Goal: Information Seeking & Learning: Learn about a topic

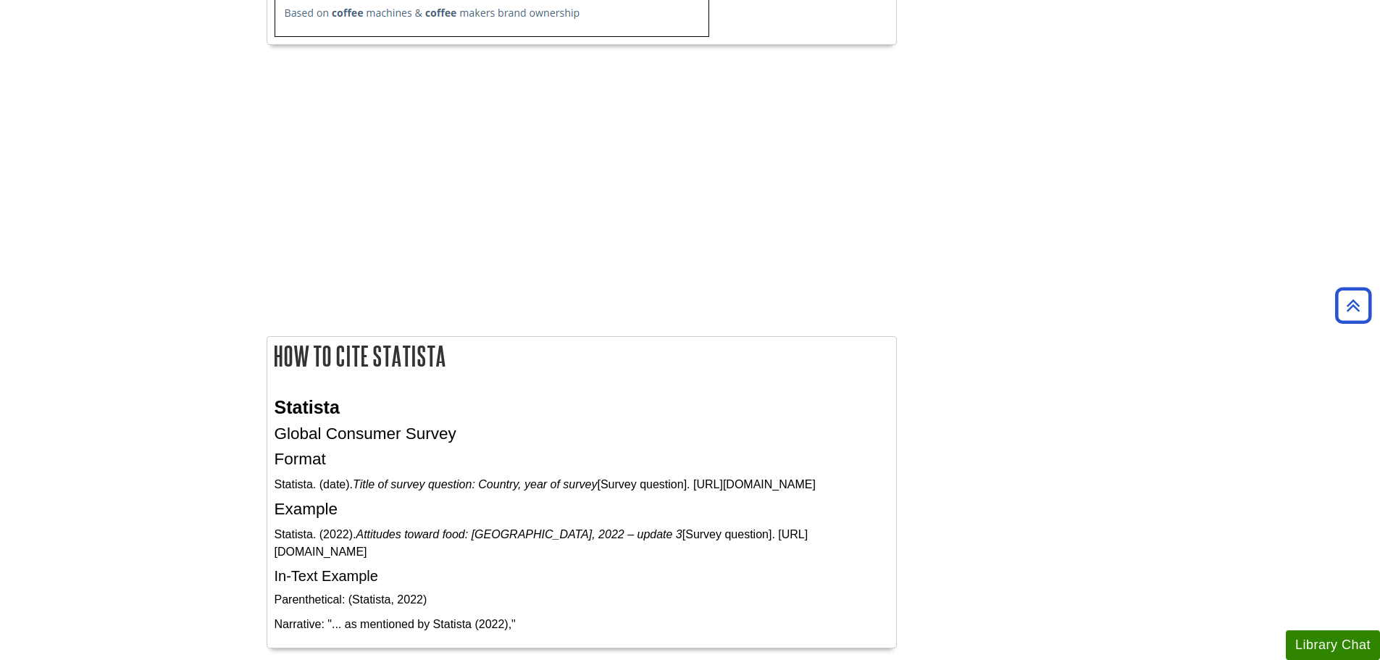
scroll to position [3116, 0]
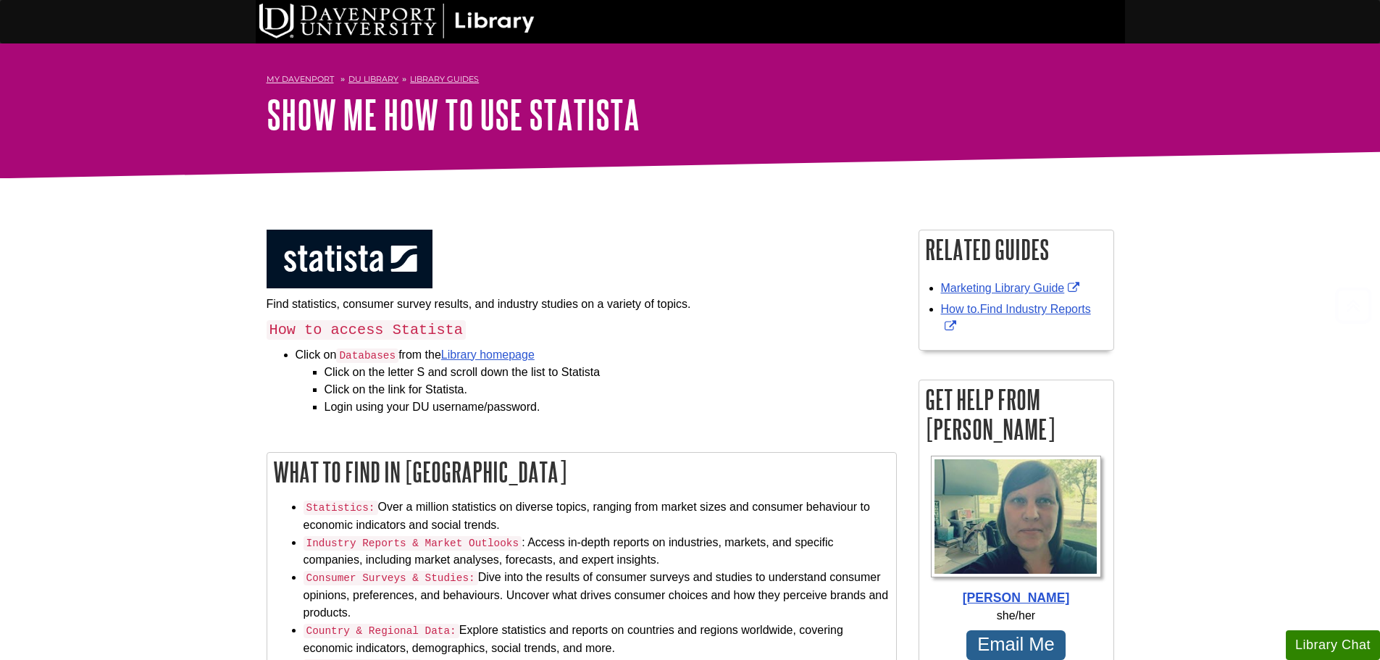
scroll to position [3116, 0]
click at [849, 193] on div at bounding box center [691, 187] width 870 height 19
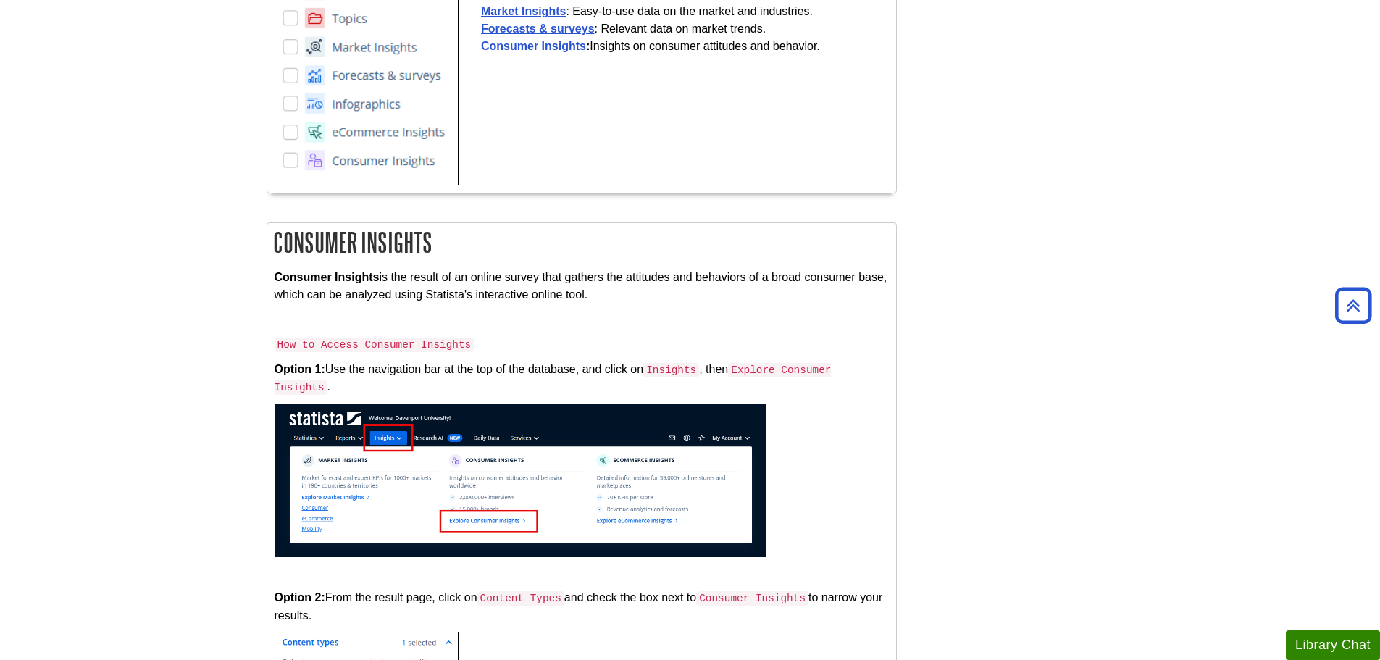
scroll to position [2101, 0]
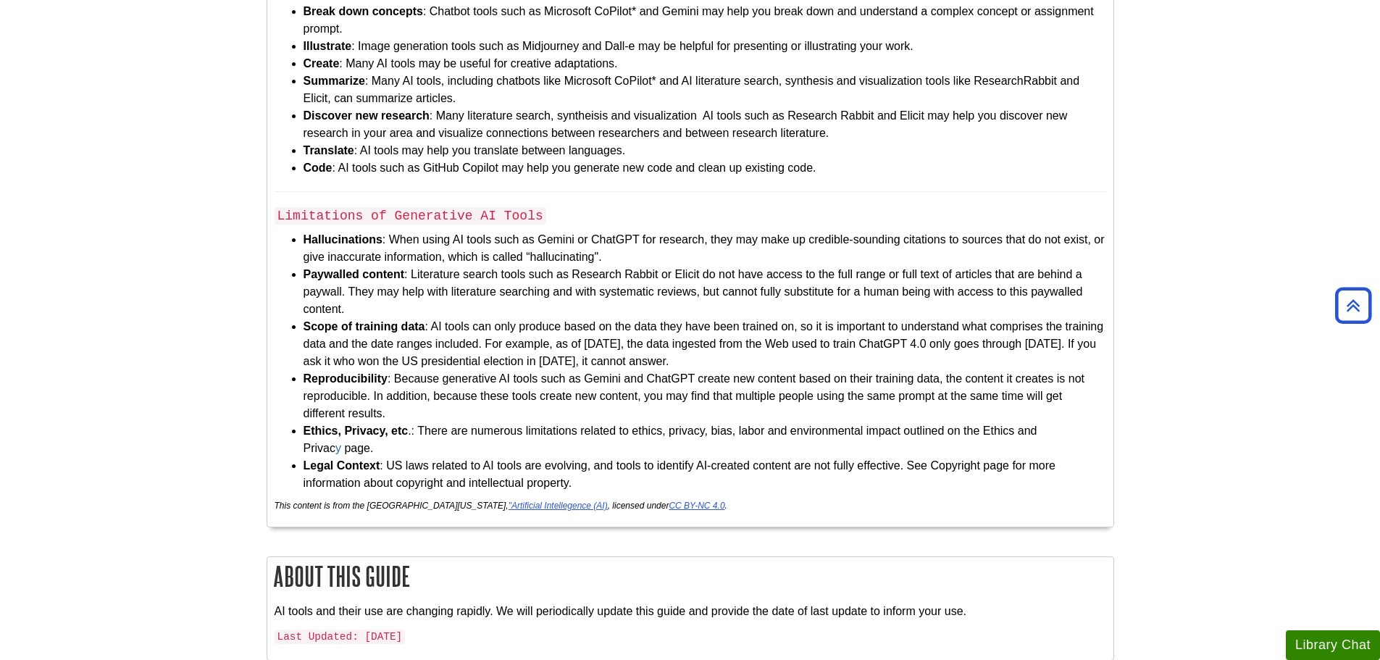
scroll to position [3623, 0]
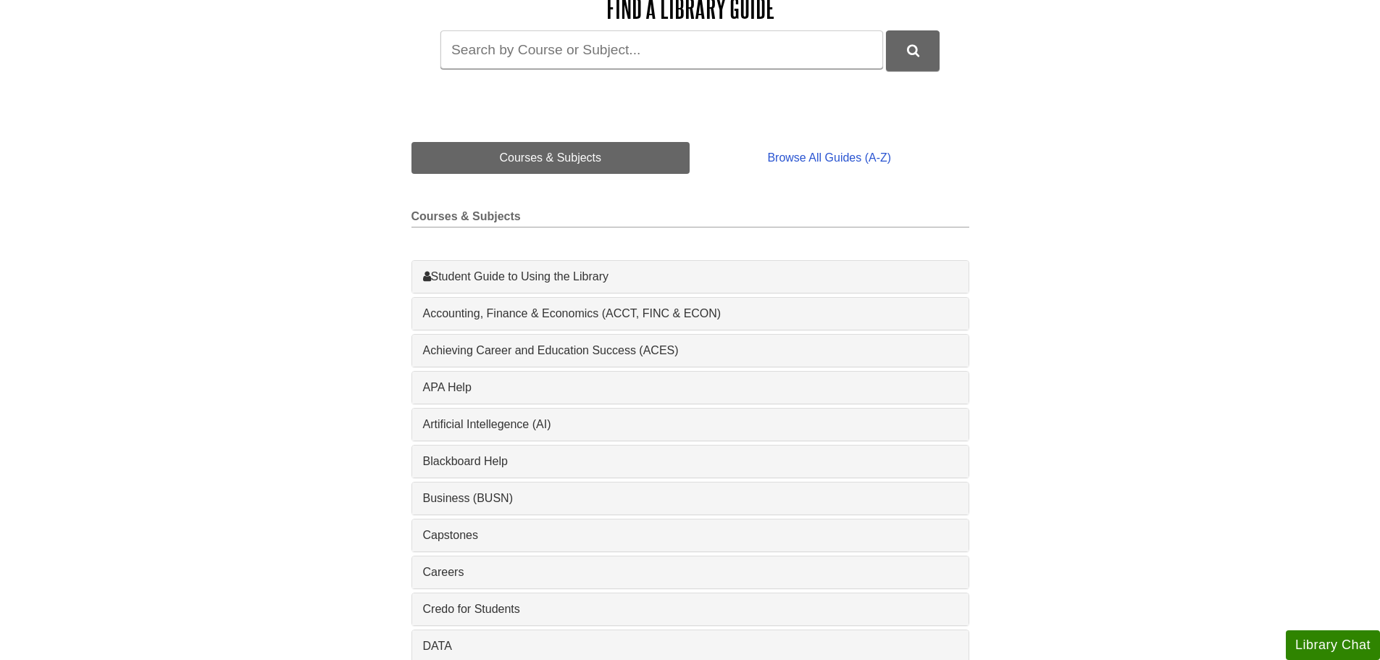
scroll to position [362, 0]
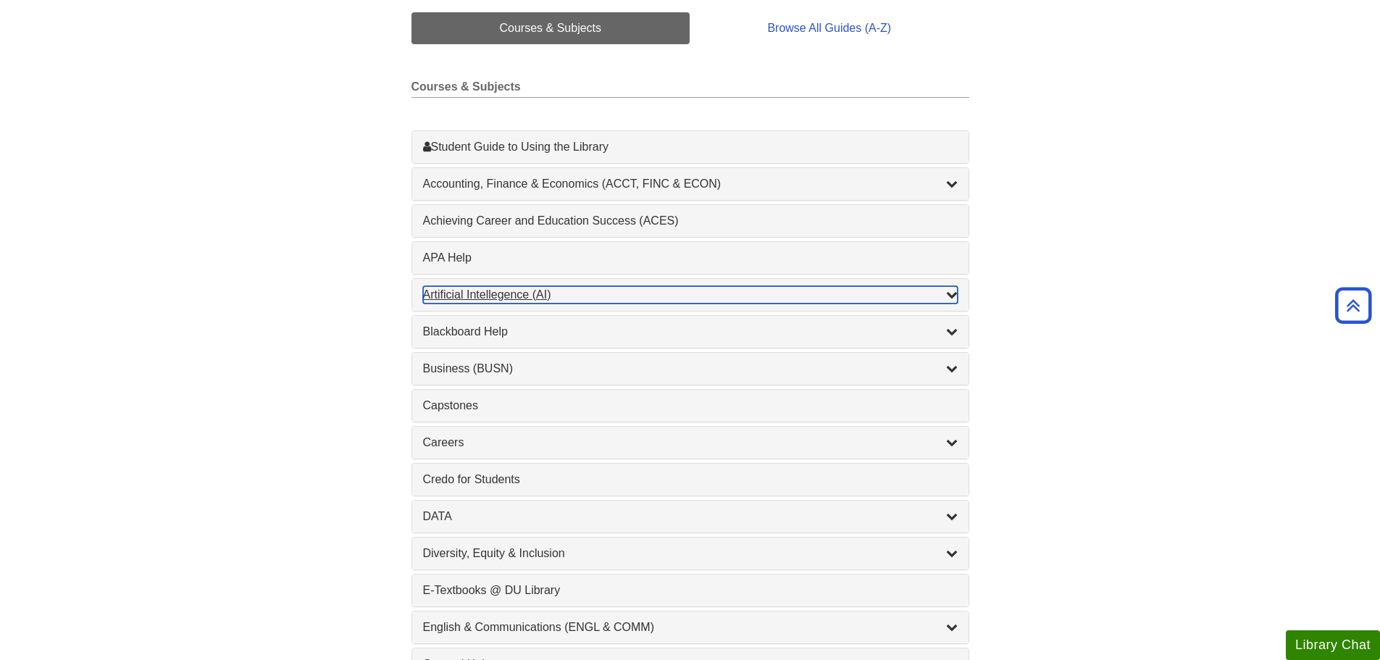
click at [764, 294] on div "Artificial Intellegence (AI) , 2 guides" at bounding box center [690, 294] width 535 height 17
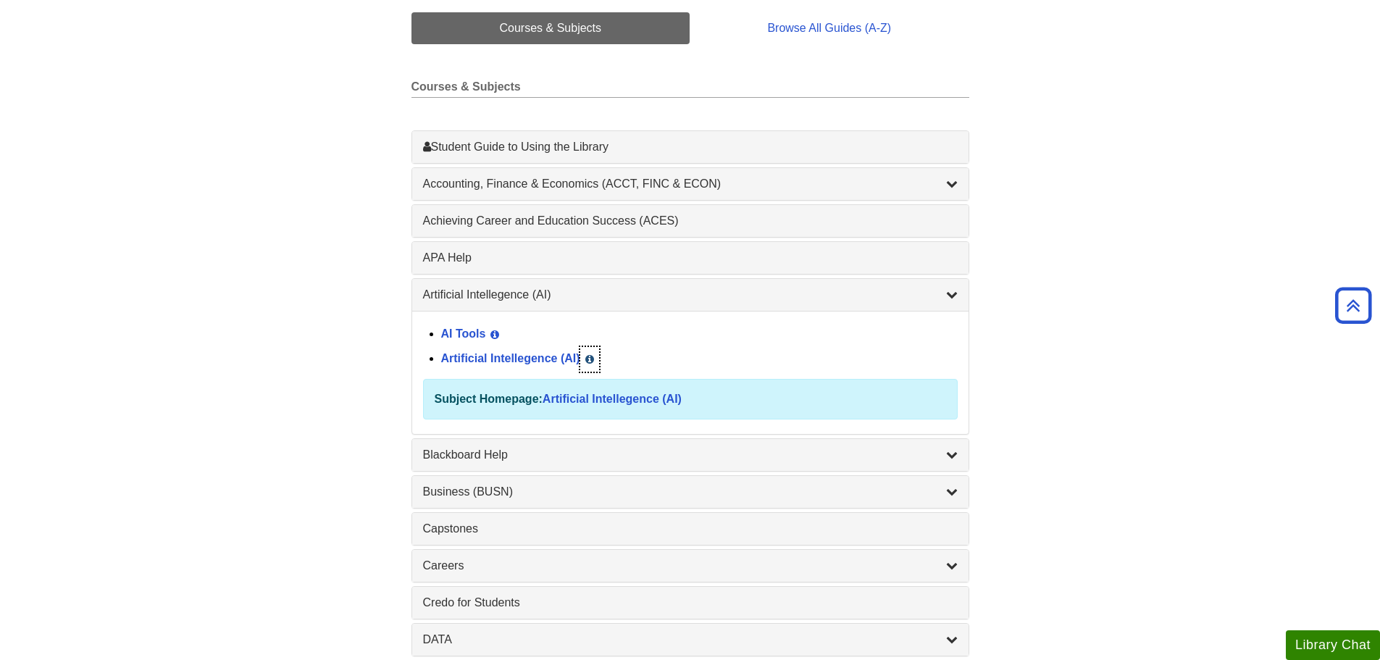
click at [594, 362] on icon "List of Subjects" at bounding box center [589, 359] width 9 height 10
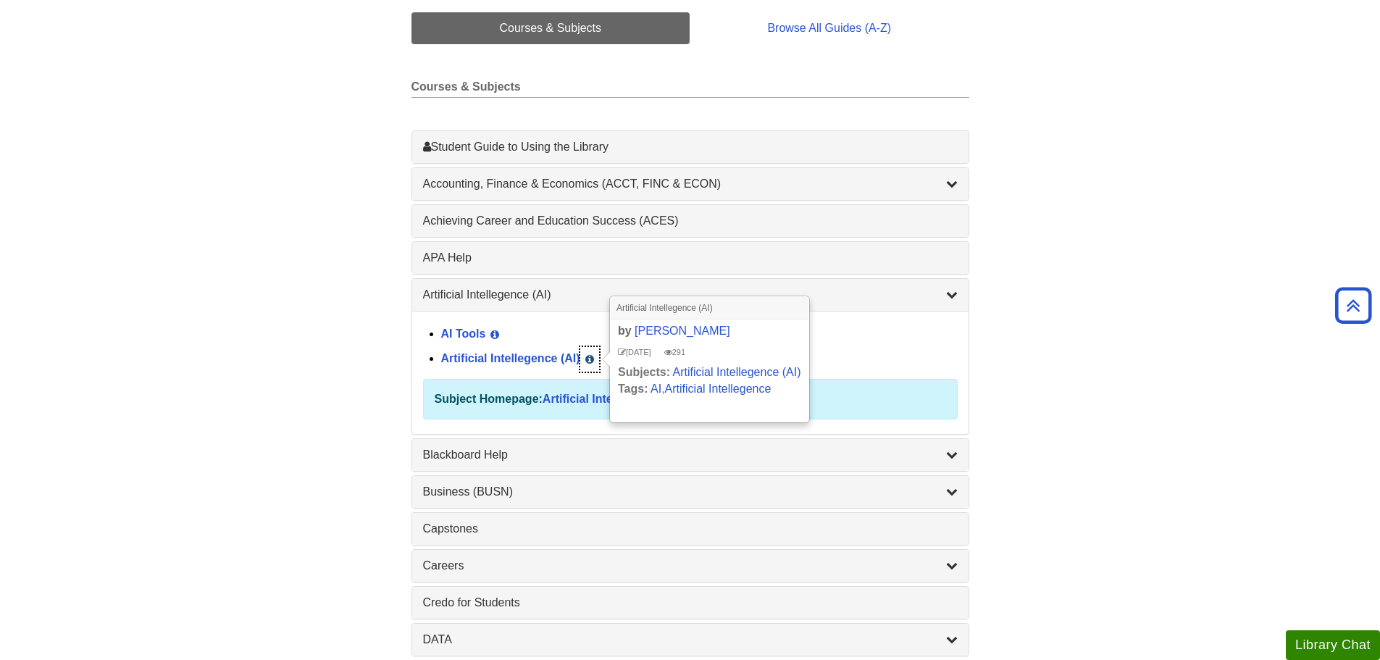
click at [594, 362] on icon "List of Subjects" at bounding box center [589, 359] width 9 height 10
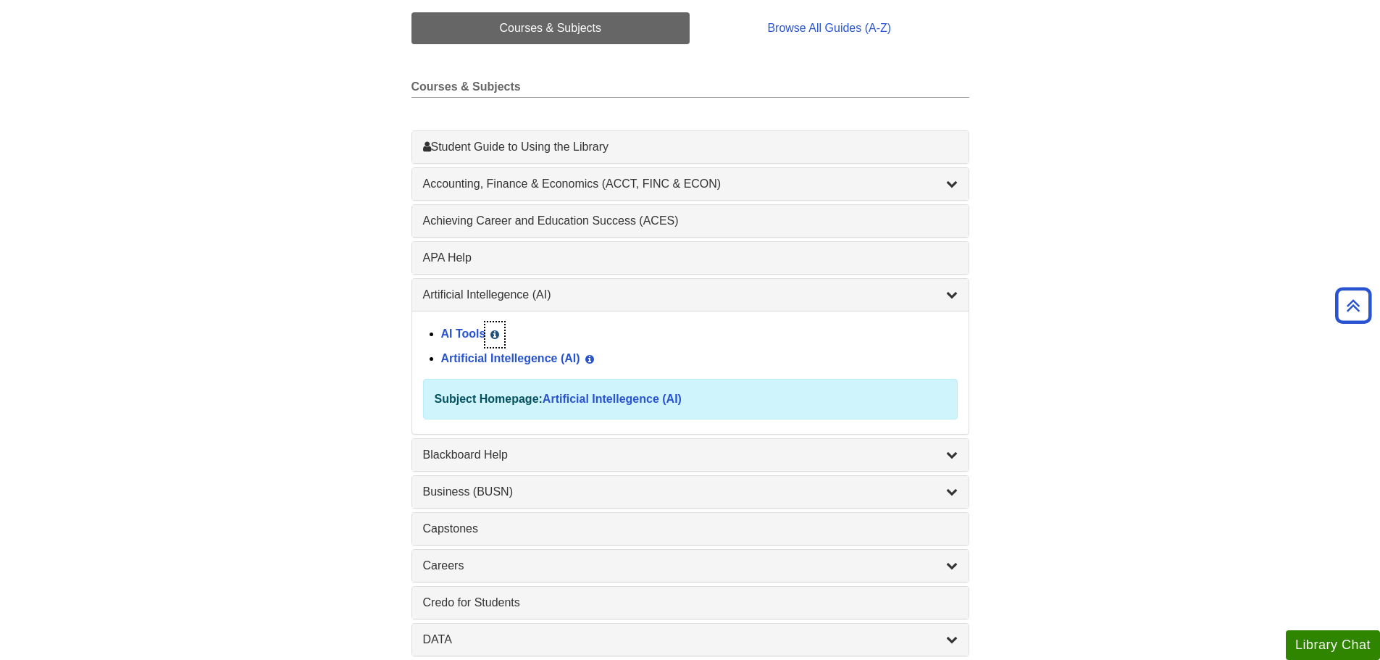
click at [496, 336] on icon "List of Subjects" at bounding box center [495, 335] width 9 height 10
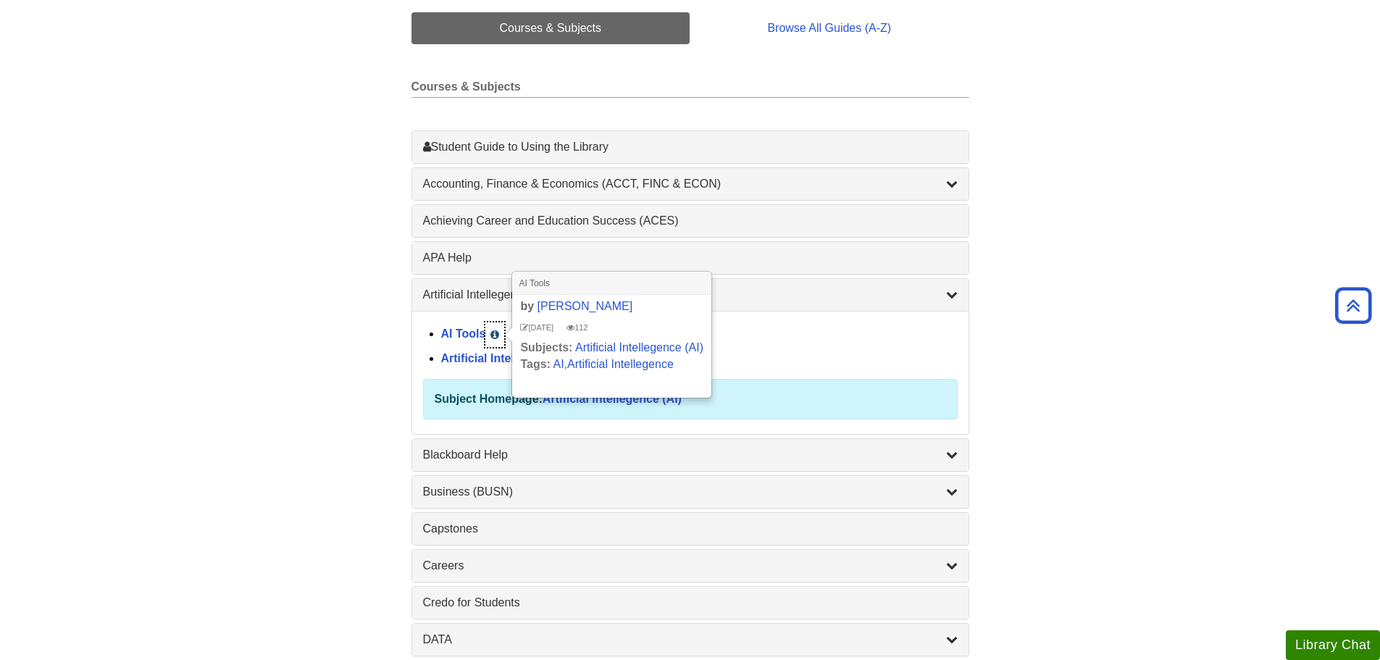
click at [496, 336] on icon "List of Subjects" at bounding box center [495, 335] width 9 height 10
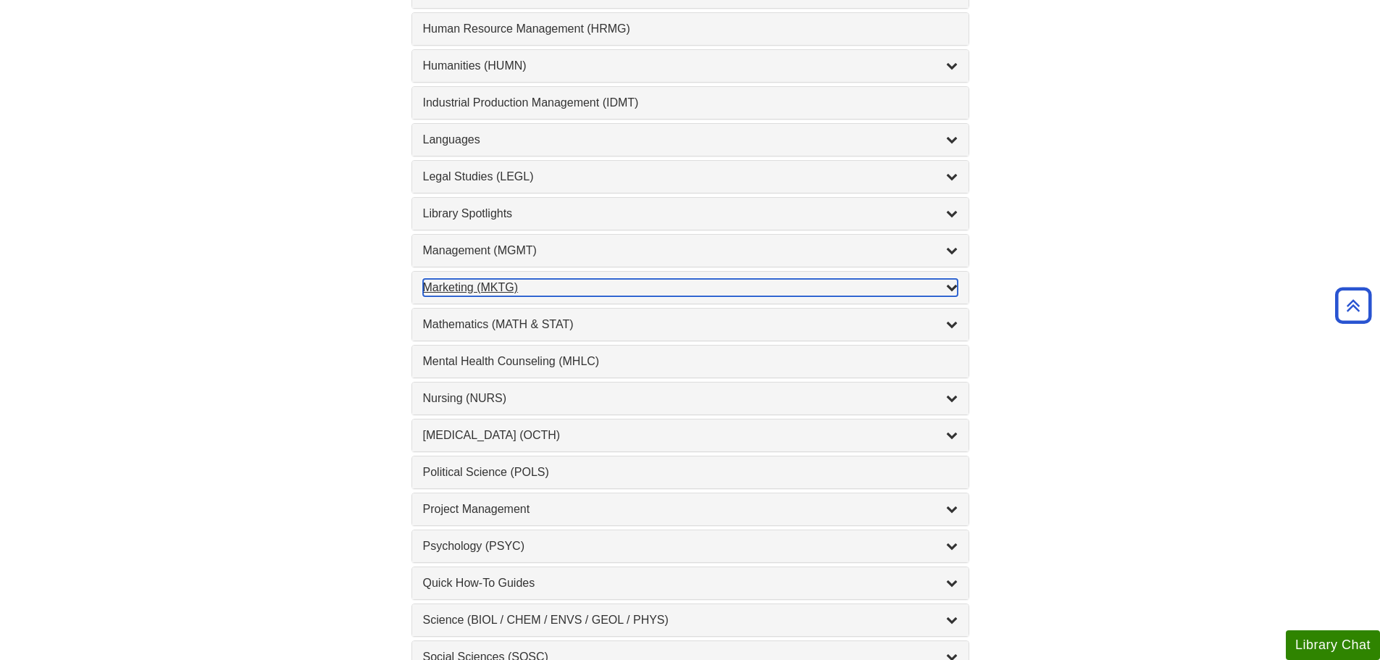
click at [575, 293] on div "Marketing (MKTG) , 4 guides" at bounding box center [690, 287] width 535 height 17
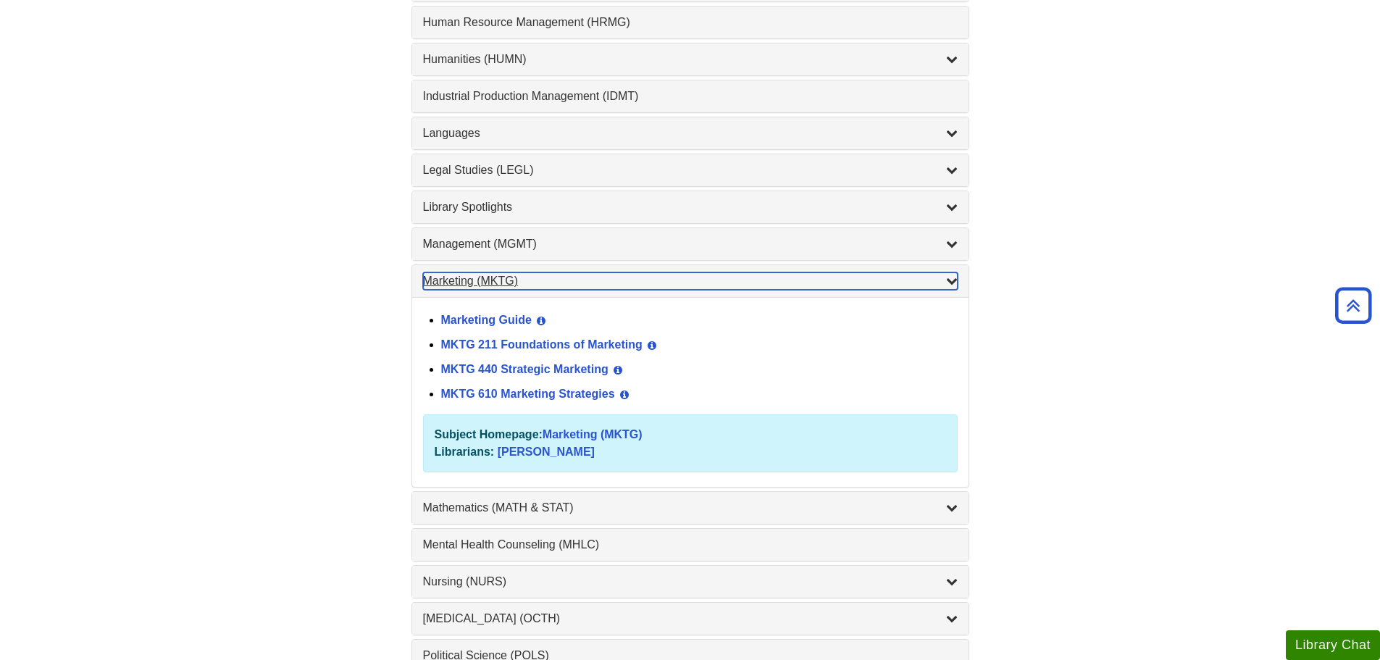
scroll to position [1109, 0]
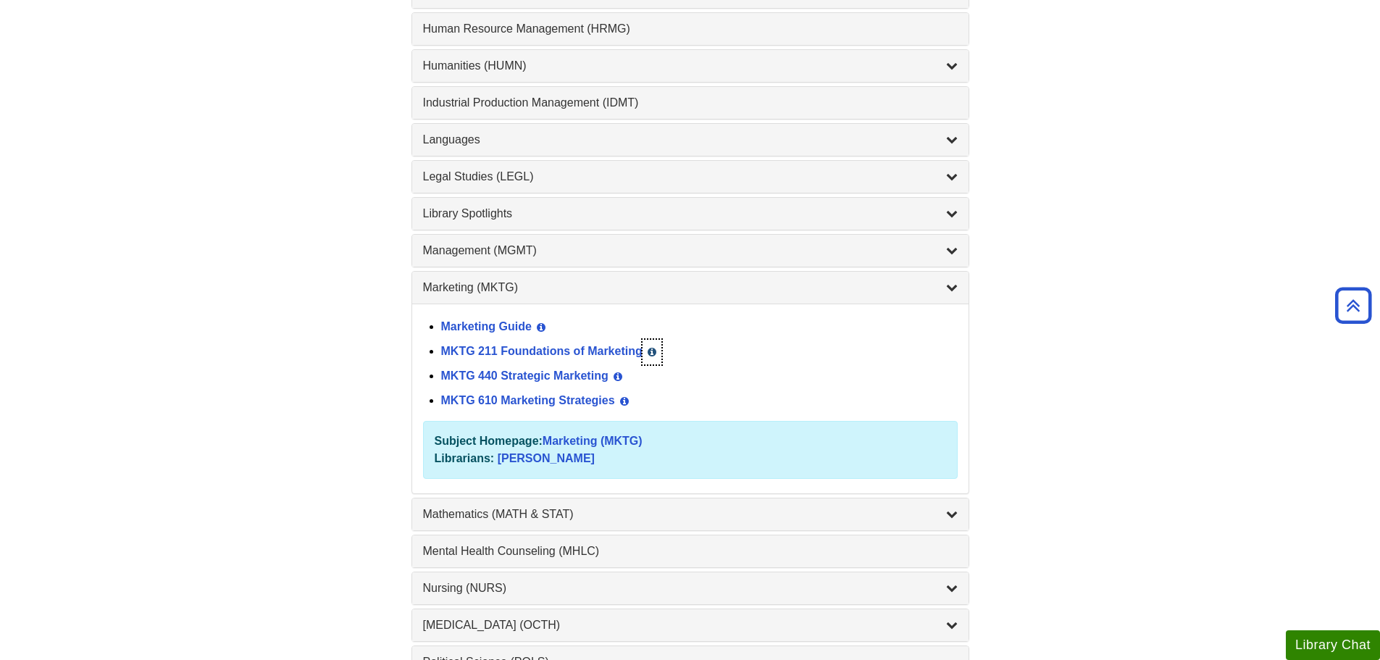
click at [650, 351] on icon "List of Subjects" at bounding box center [652, 352] width 9 height 10
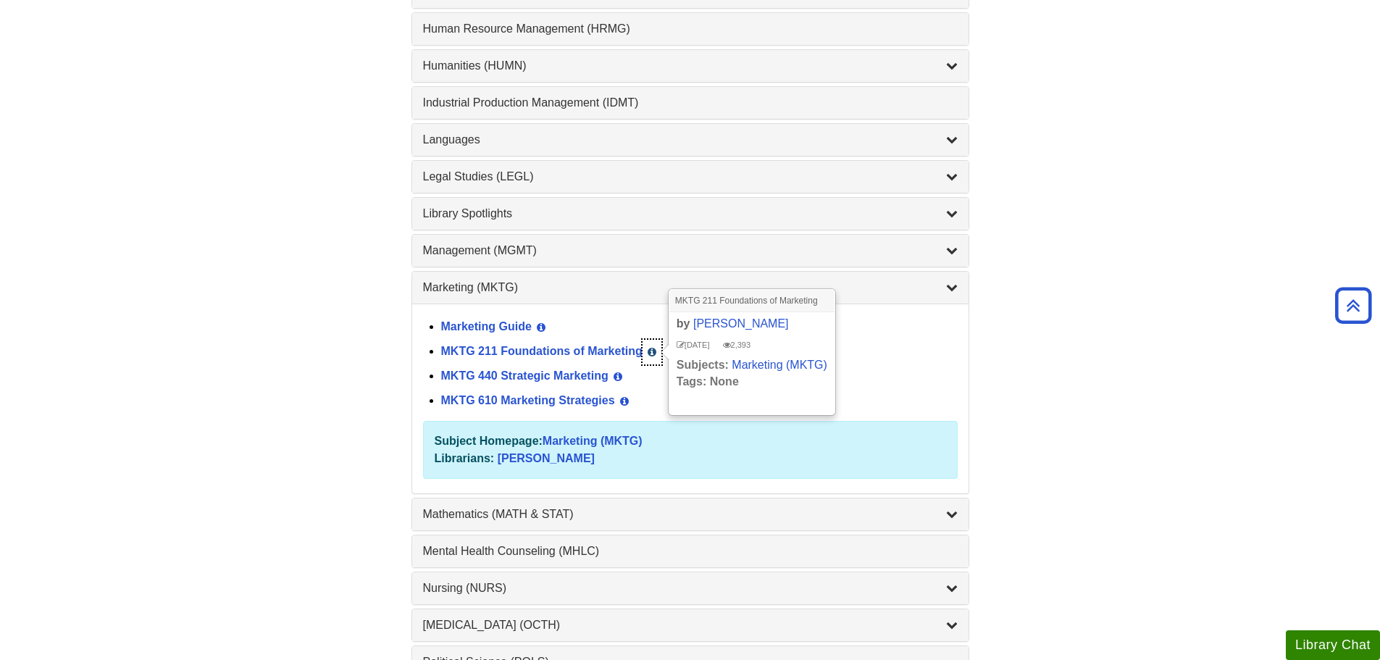
click at [650, 351] on icon "List of Subjects" at bounding box center [652, 352] width 9 height 10
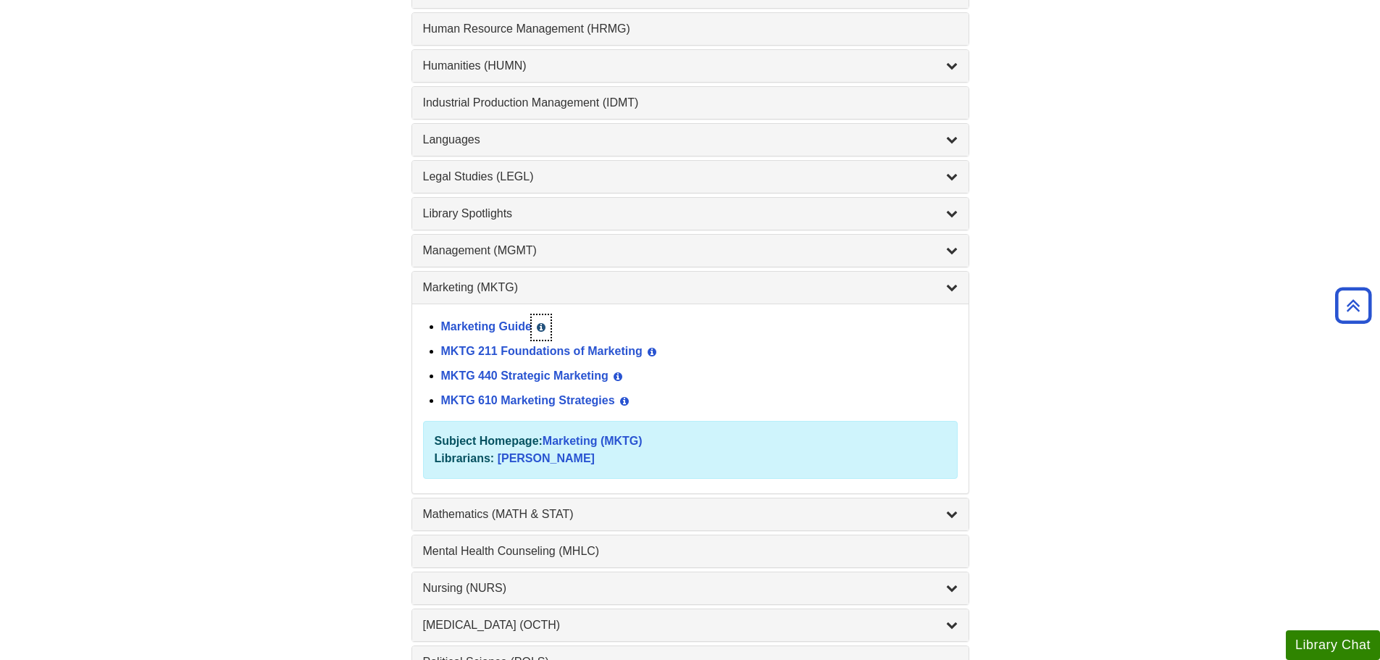
click at [538, 325] on icon "List of Subjects" at bounding box center [541, 327] width 9 height 10
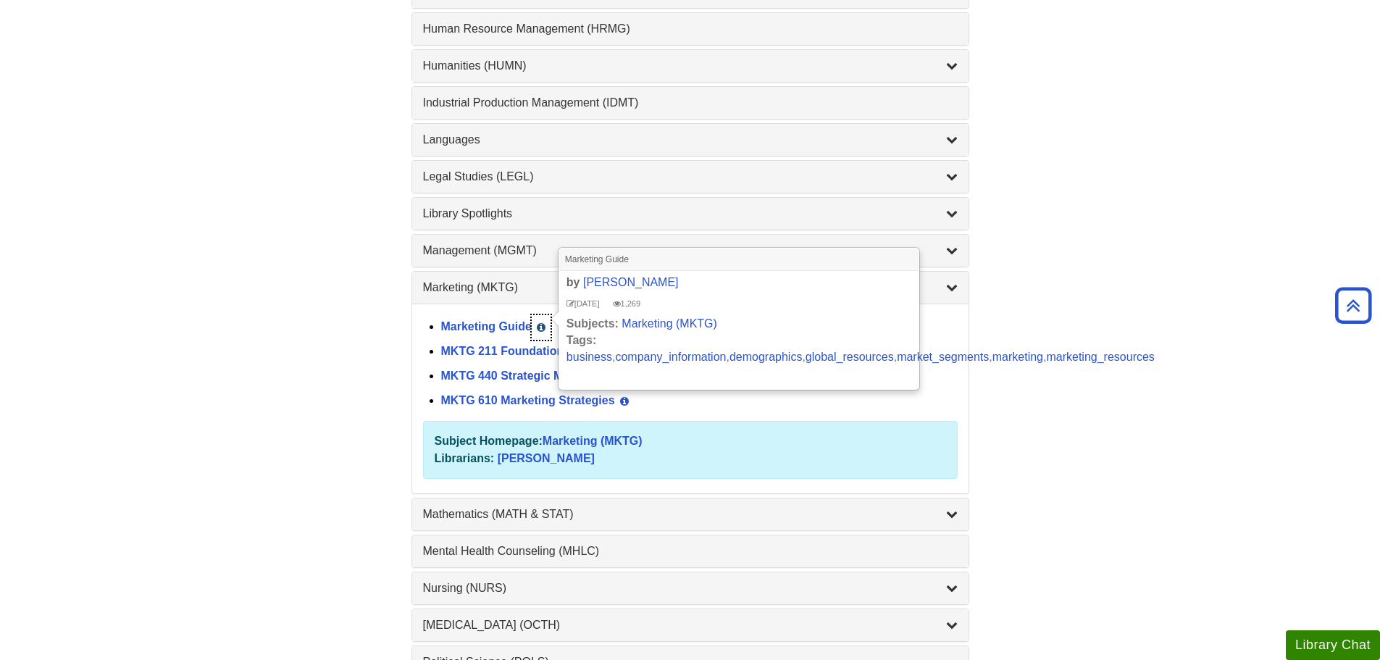
click at [538, 325] on icon "List of Subjects" at bounding box center [541, 327] width 9 height 10
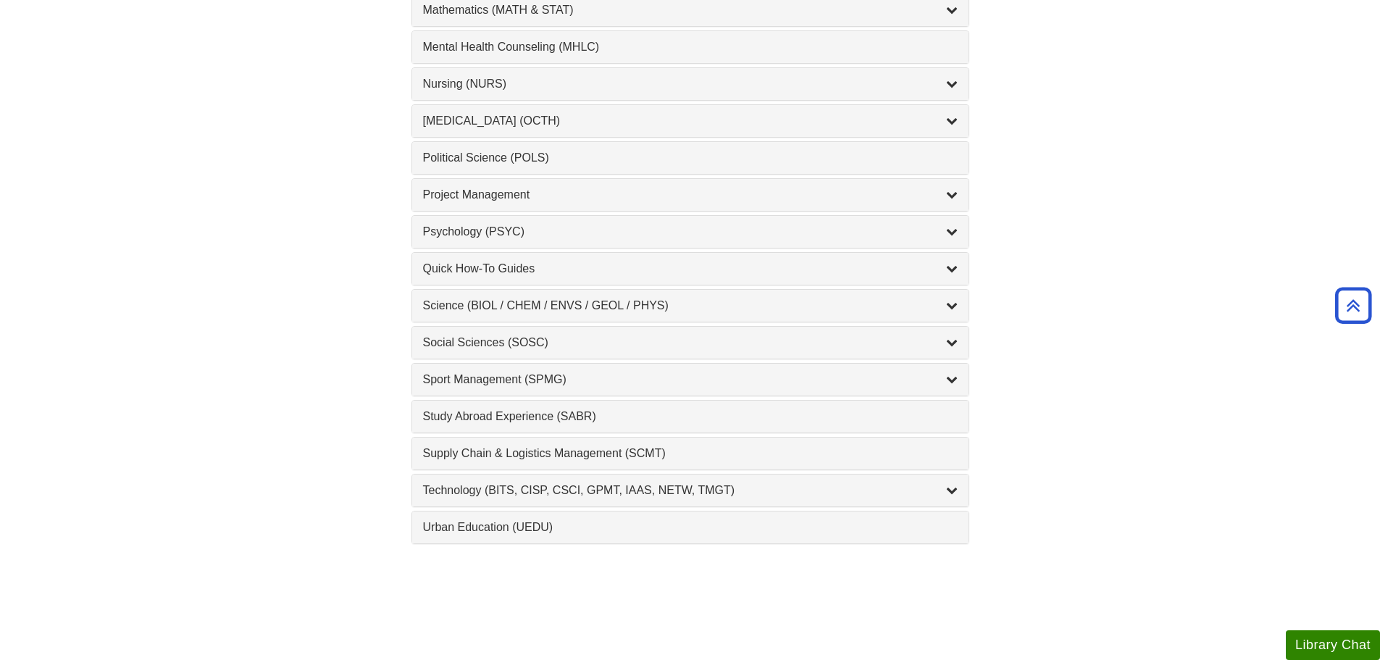
scroll to position [1616, 0]
click at [763, 278] on div "Quick How-To Guides , 11 guides" at bounding box center [690, 266] width 556 height 32
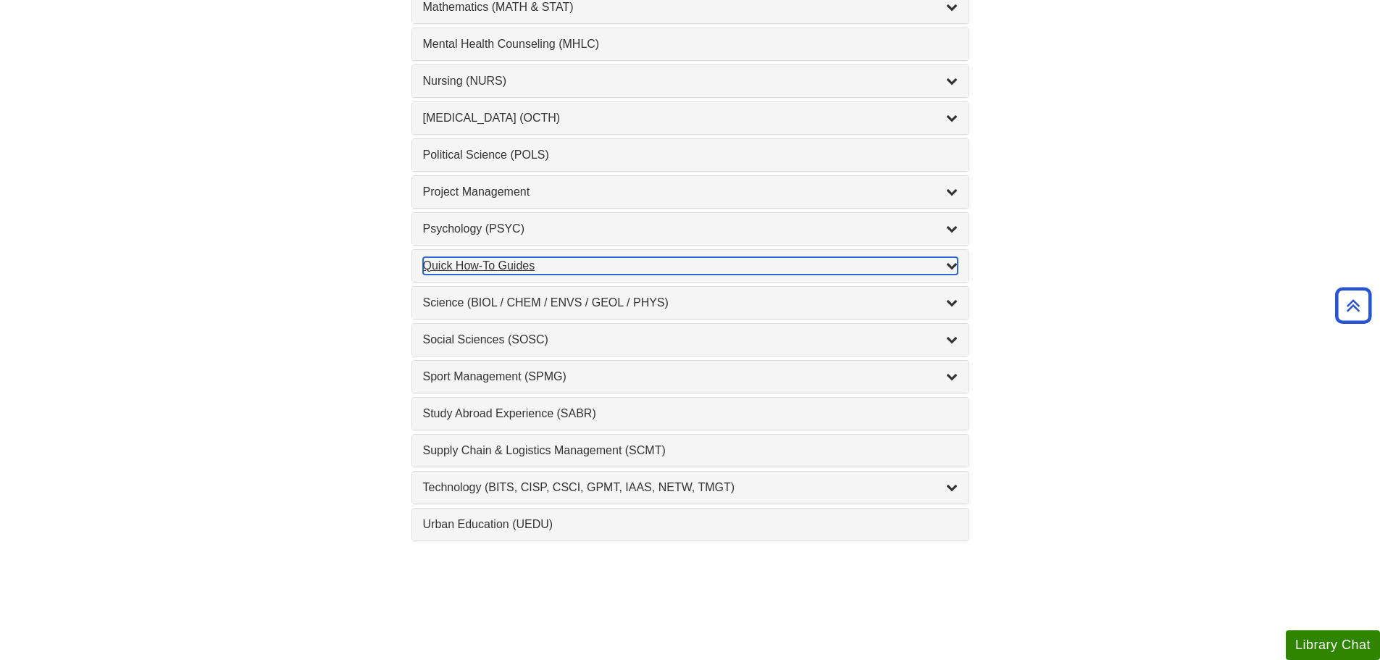
click at [768, 268] on div "Quick How-To Guides , 11 guides" at bounding box center [690, 265] width 535 height 17
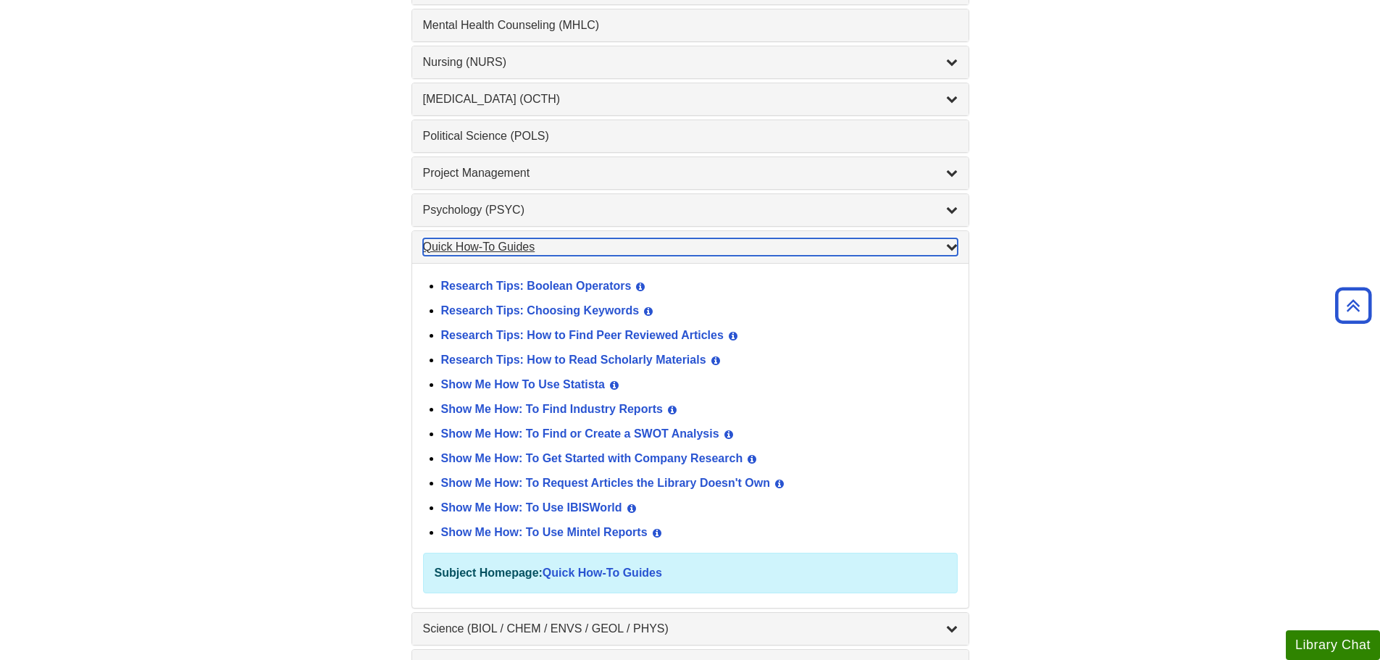
scroll to position [1426, 0]
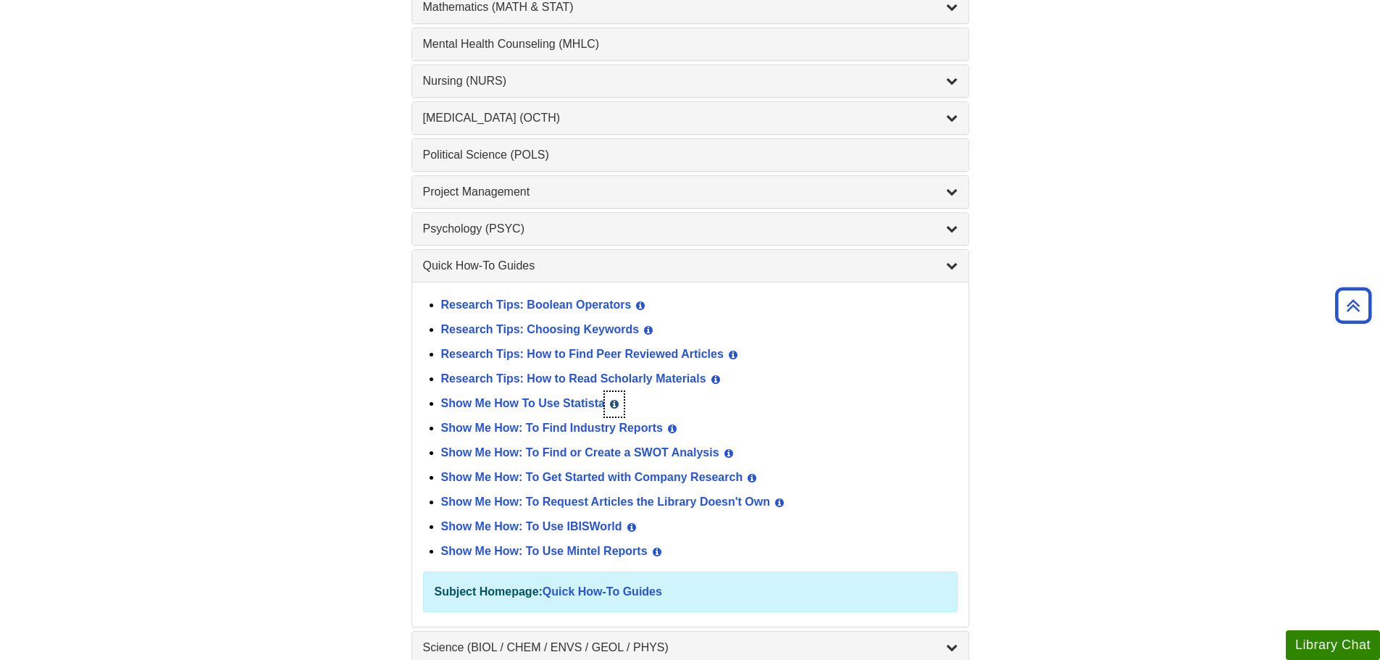
click at [614, 401] on icon "List of Subjects" at bounding box center [614, 404] width 9 height 10
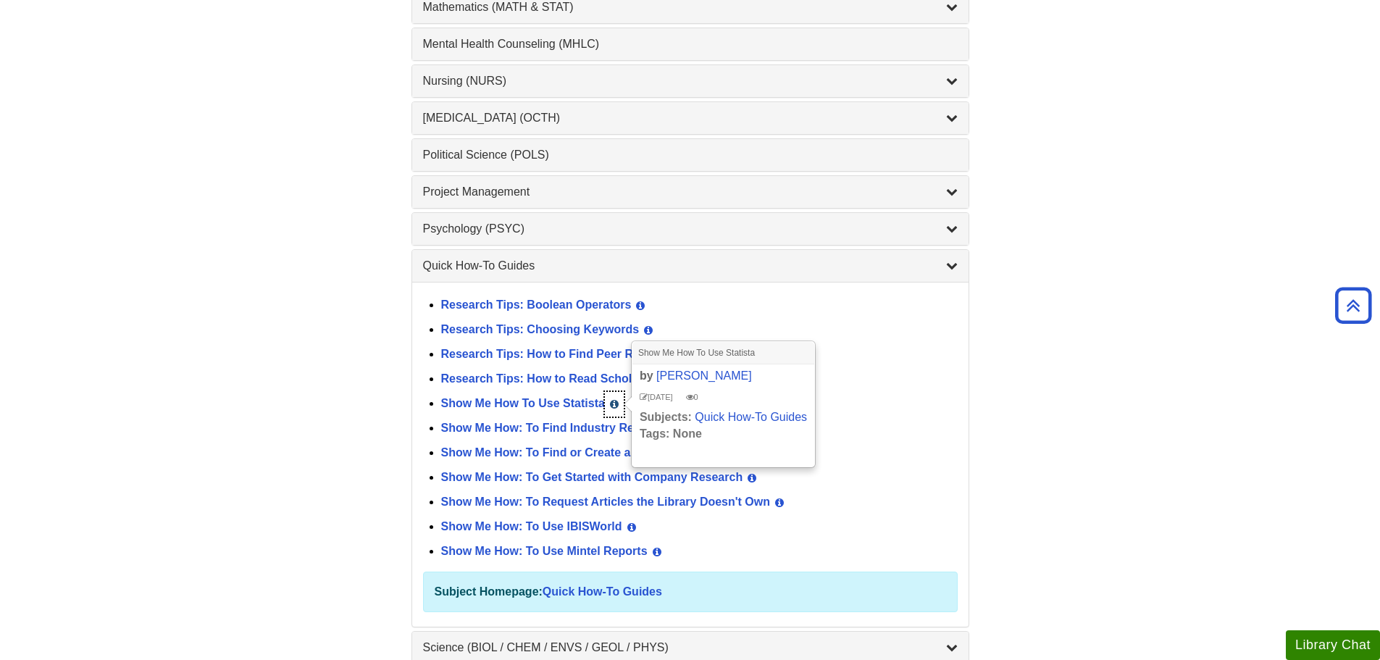
click at [614, 401] on icon "List of Subjects" at bounding box center [614, 404] width 9 height 10
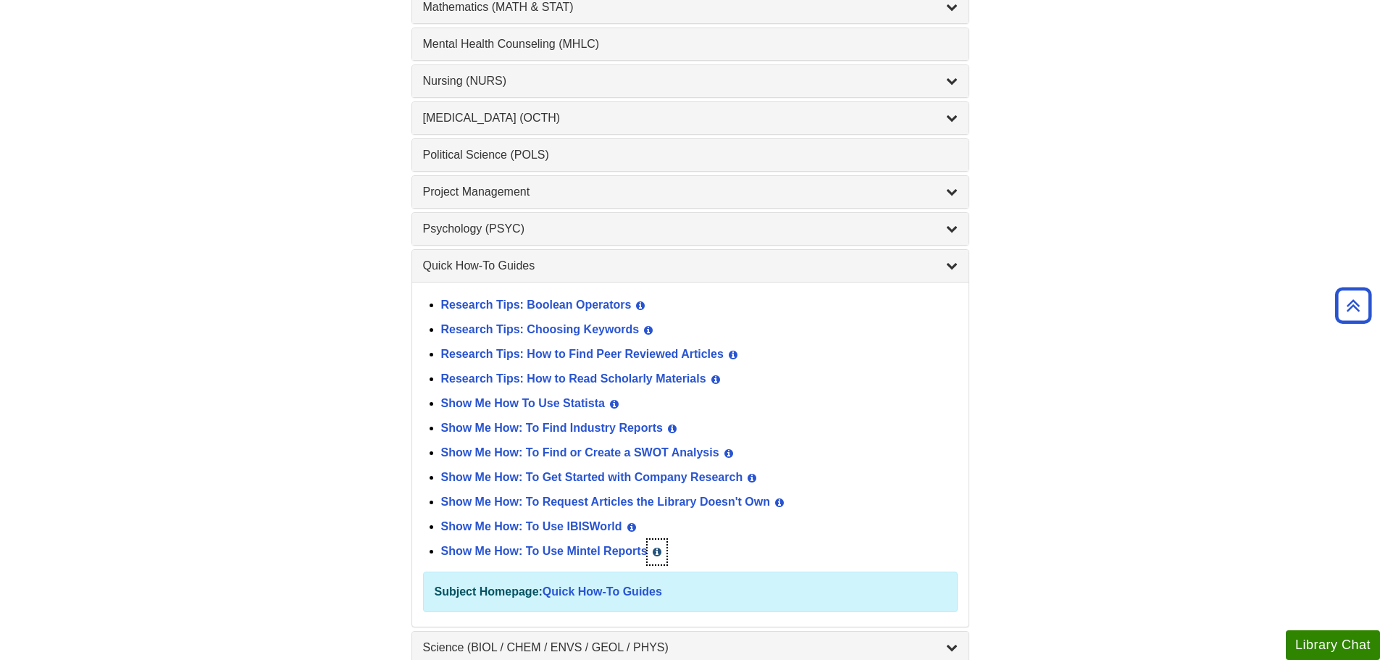
click at [657, 545] on button "View Guide Info" at bounding box center [657, 552] width 19 height 25
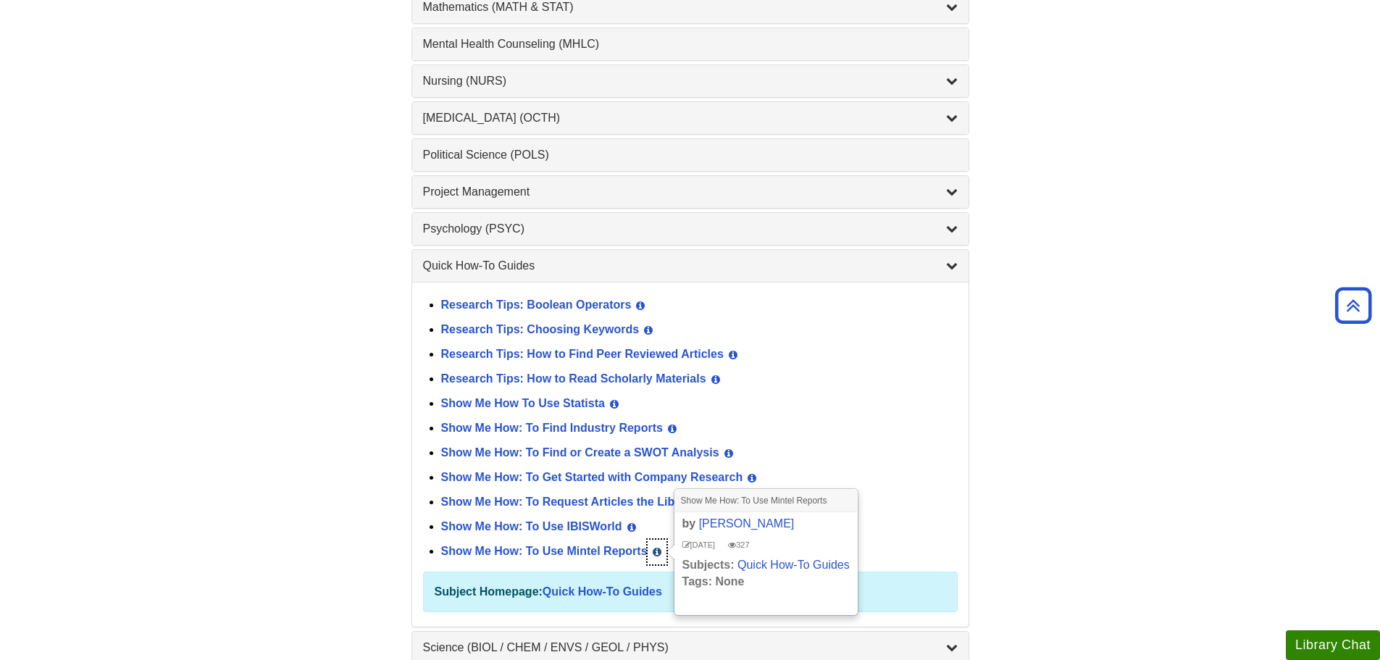
click at [657, 545] on button "View Guide Info" at bounding box center [657, 552] width 19 height 25
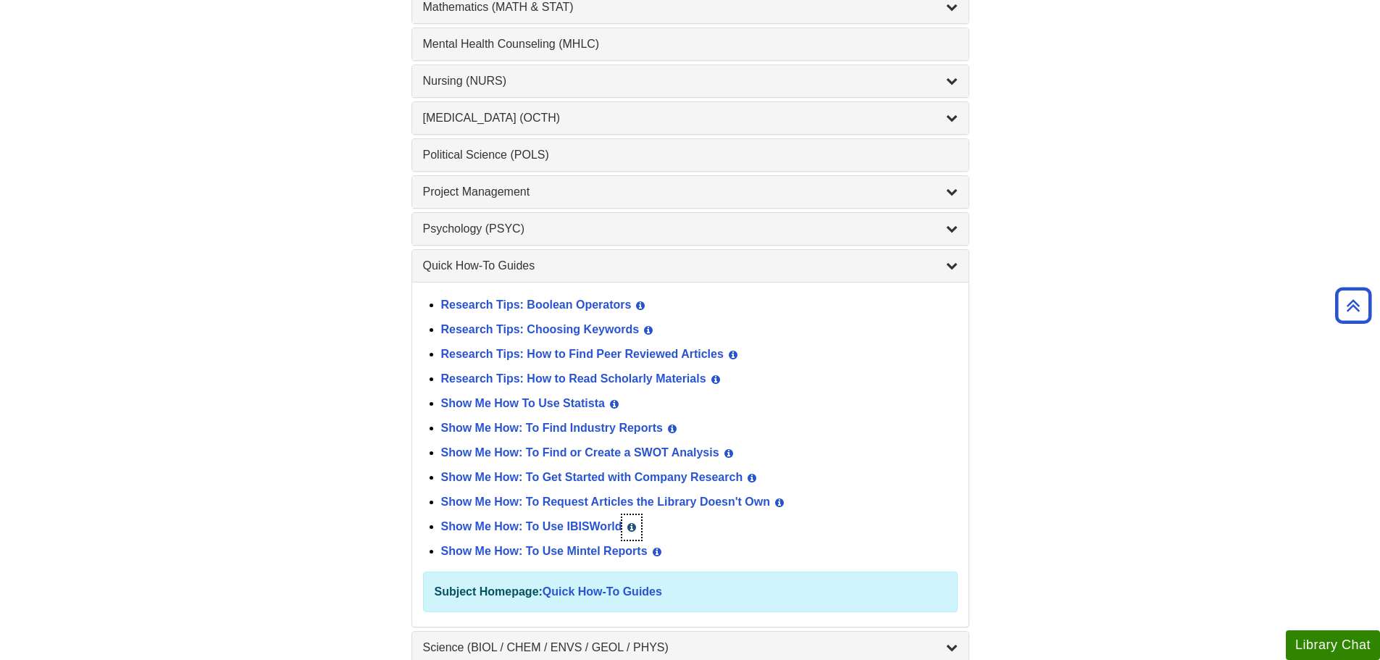
click at [629, 525] on icon "List of Subjects" at bounding box center [632, 527] width 9 height 10
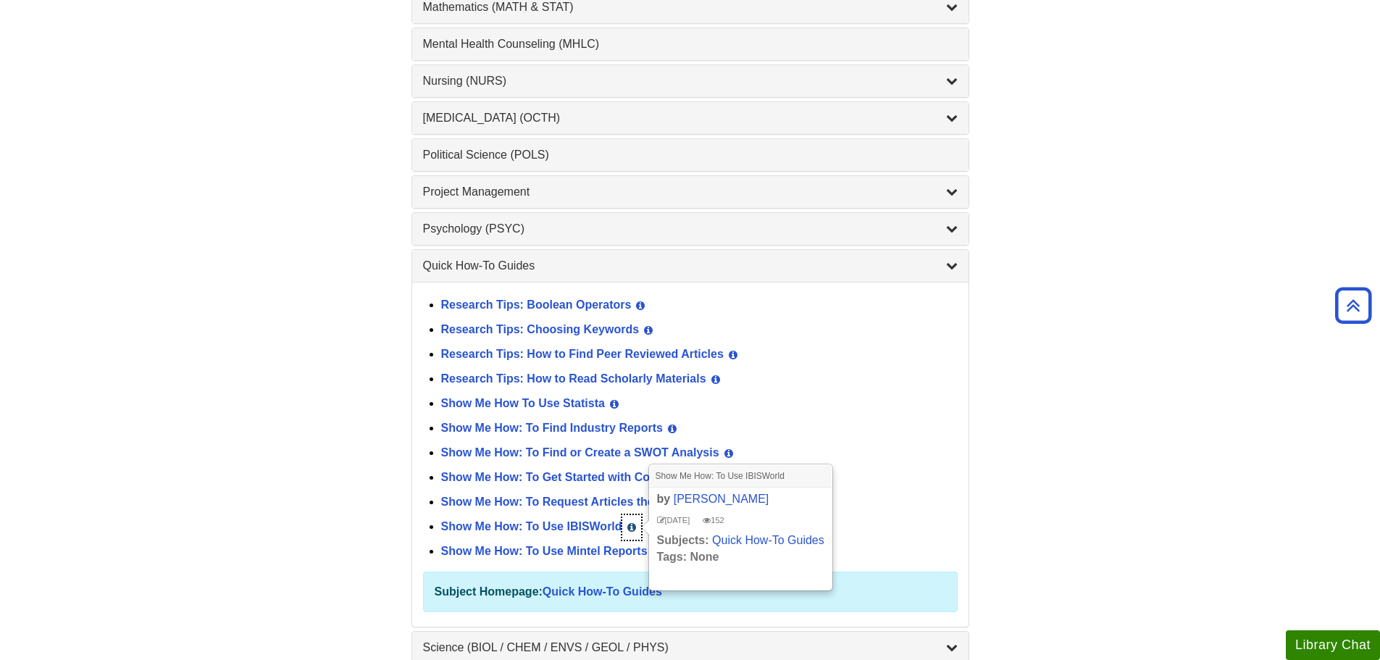
click at [629, 525] on icon "List of Subjects" at bounding box center [632, 527] width 9 height 10
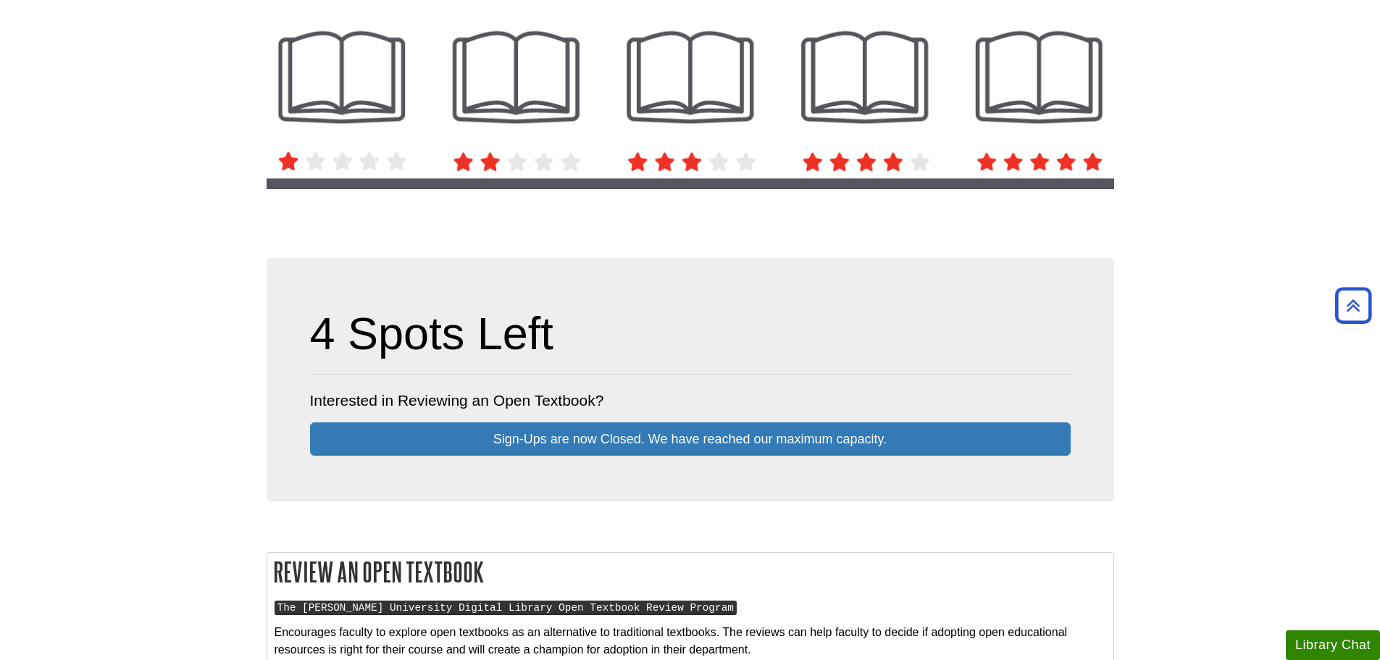
scroll to position [72, 0]
